Goal: Information Seeking & Learning: Learn about a topic

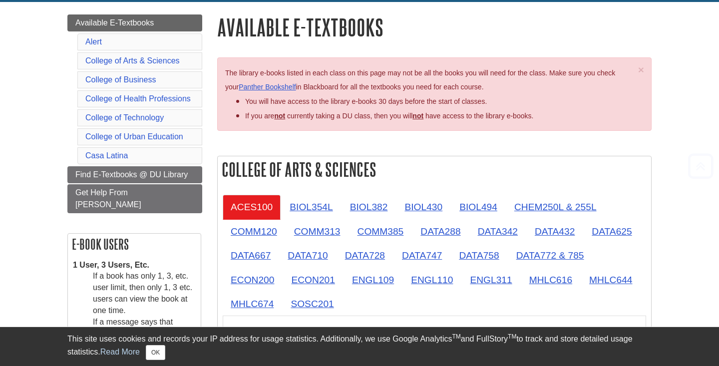
scroll to position [132, 0]
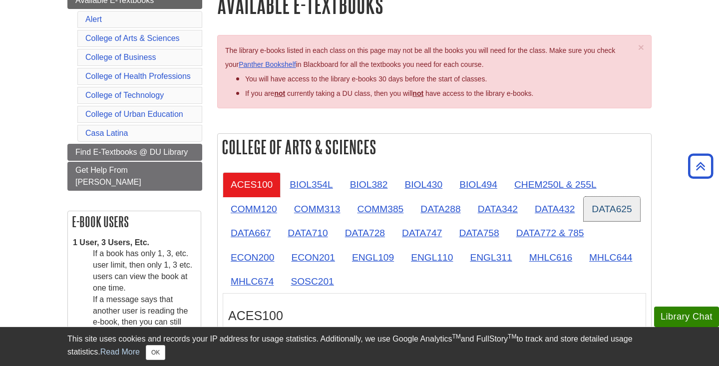
click at [595, 203] on link "DATA625" at bounding box center [612, 209] width 56 height 24
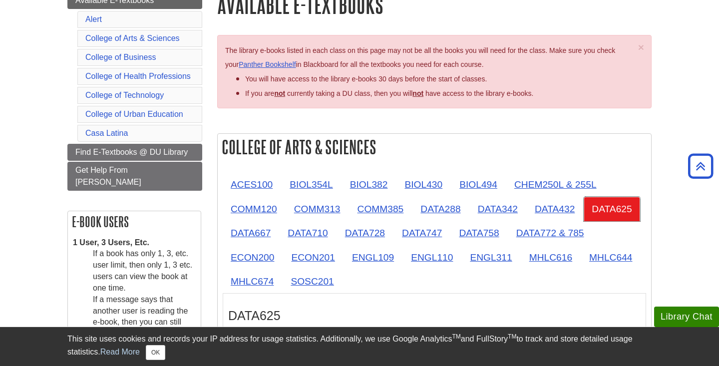
click at [610, 204] on link "DATA625" at bounding box center [612, 209] width 56 height 24
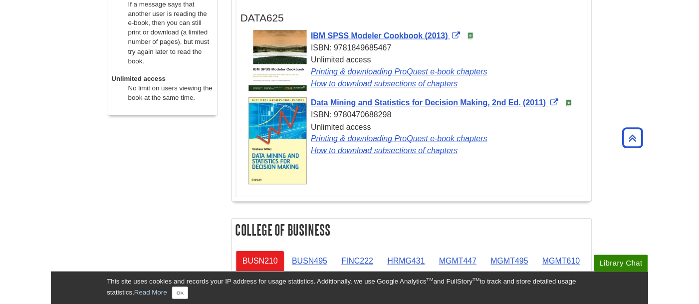
scroll to position [421, 0]
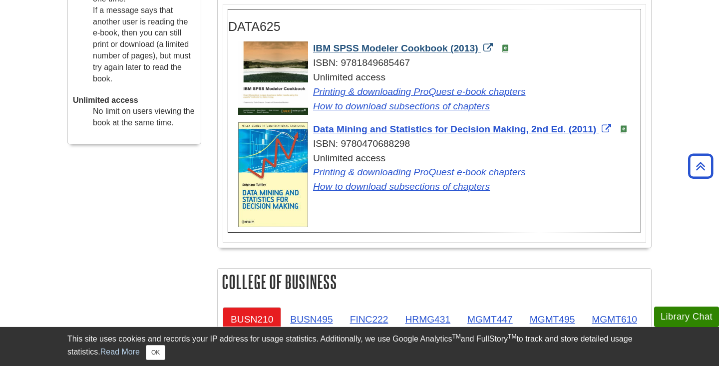
click at [441, 44] on span "IBM SPSS Modeler Cookbook (2013)" at bounding box center [395, 48] width 165 height 10
click at [343, 44] on span "IBM SPSS Modeler Cookbook (2013)" at bounding box center [395, 48] width 165 height 10
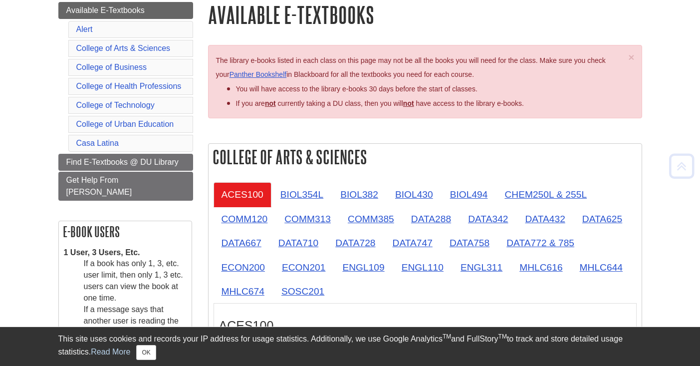
scroll to position [124, 0]
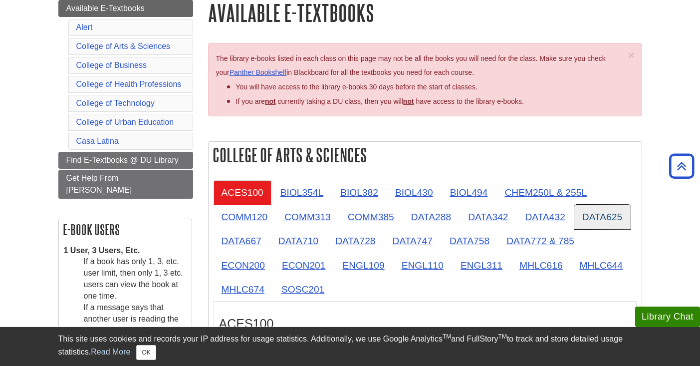
click at [605, 216] on link "DATA625" at bounding box center [603, 217] width 56 height 24
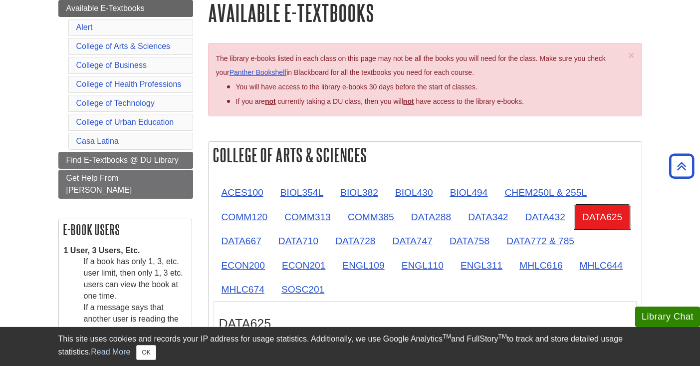
click at [602, 212] on link "DATA625" at bounding box center [603, 217] width 56 height 24
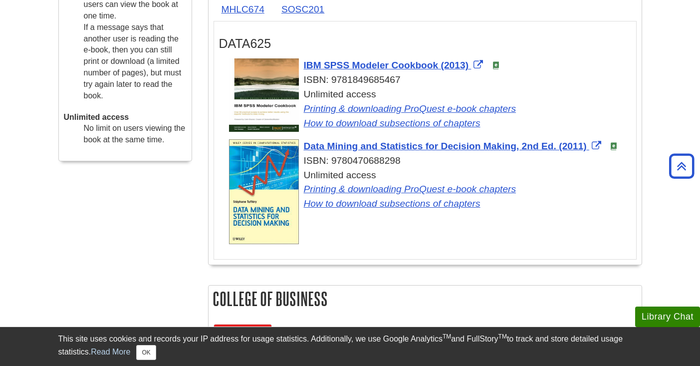
scroll to position [411, 0]
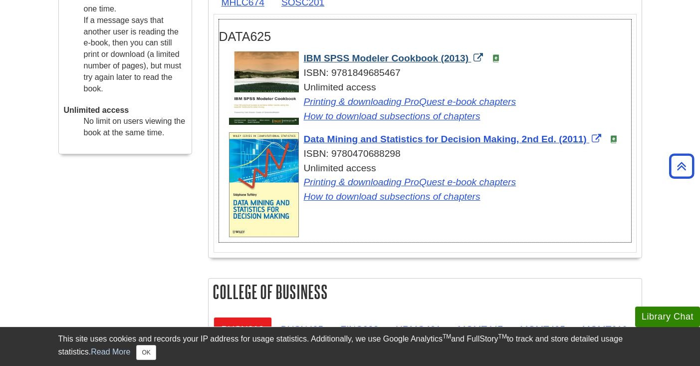
click at [385, 56] on span "IBM SPSS Modeler Cookbook (2013)" at bounding box center [386, 58] width 165 height 10
